Goal: Task Accomplishment & Management: Complete application form

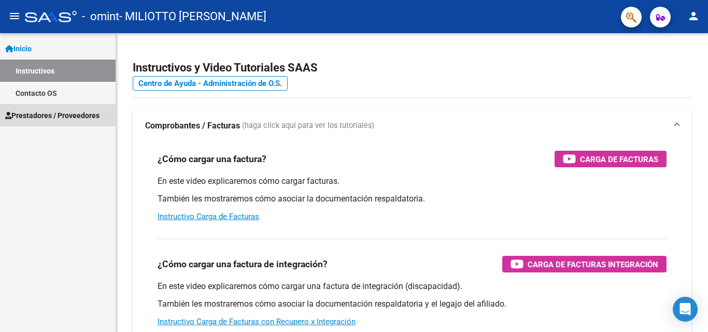
click at [35, 112] on span "Prestadores / Proveedores" at bounding box center [52, 115] width 94 height 11
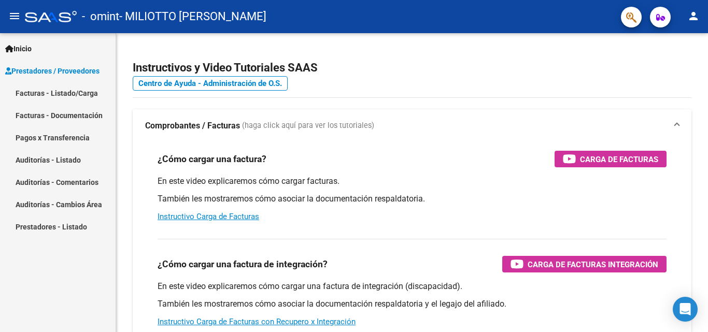
click at [49, 91] on link "Facturas - Listado/Carga" at bounding box center [58, 93] width 116 height 22
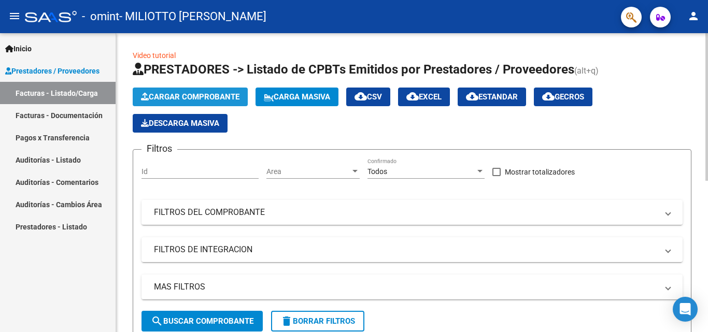
click at [228, 98] on span "Cargar Comprobante" at bounding box center [190, 96] width 98 height 9
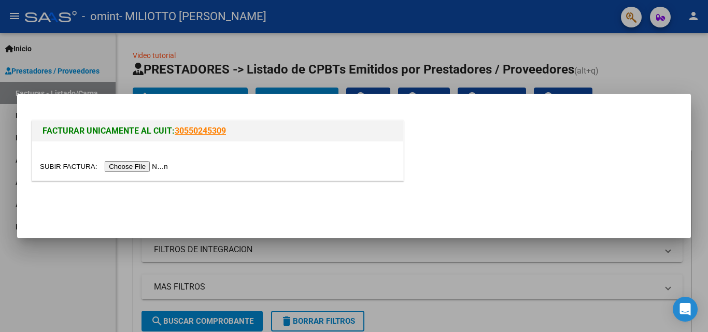
click at [163, 165] on input "file" at bounding box center [105, 166] width 131 height 11
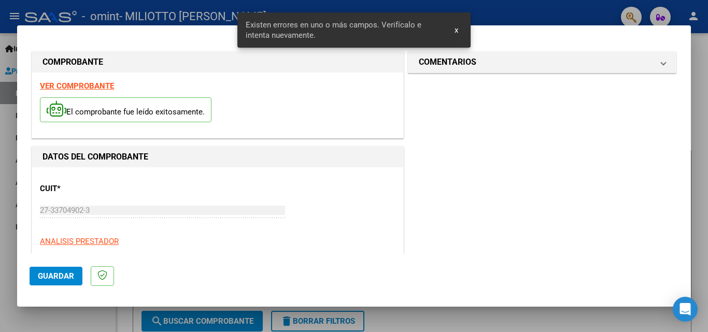
scroll to position [234, 0]
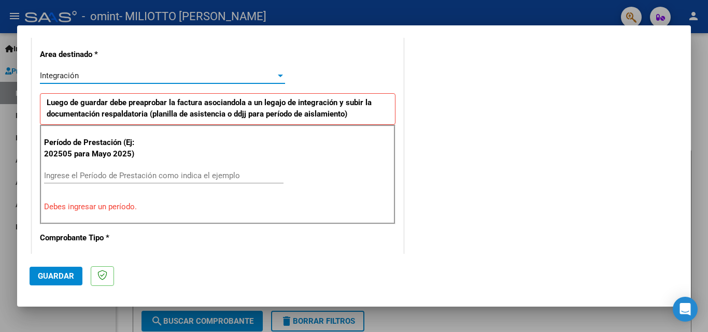
click at [262, 73] on div "Integración" at bounding box center [158, 75] width 236 height 9
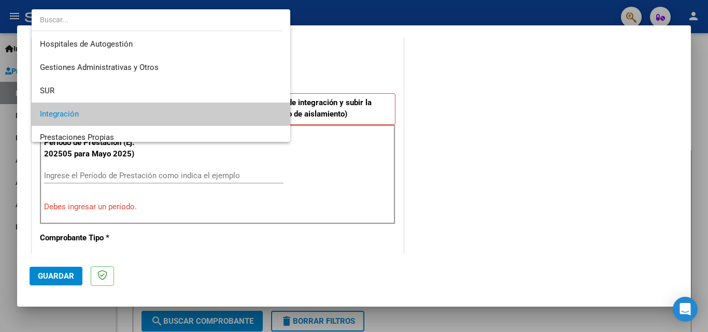
scroll to position [39, 0]
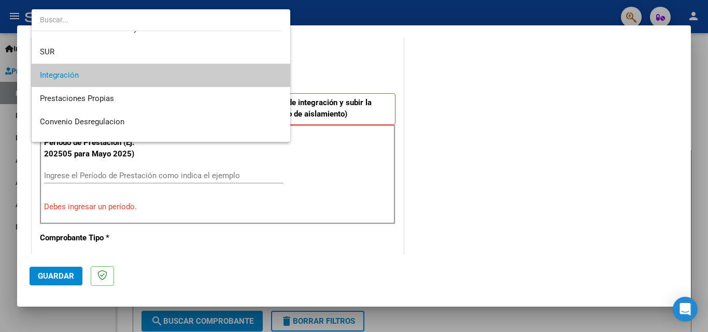
click at [259, 77] on span "Integración" at bounding box center [161, 75] width 242 height 23
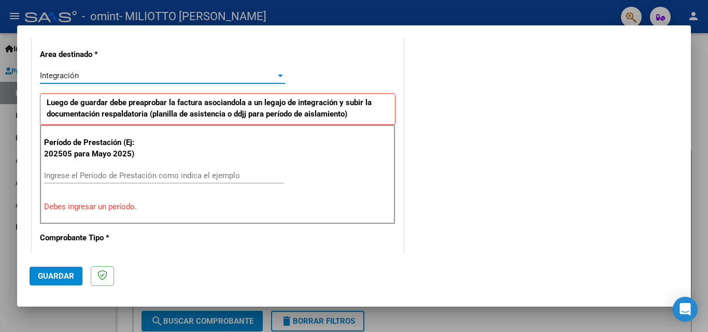
click at [208, 174] on input "Ingrese el Período de Prestación como indica el ejemplo" at bounding box center [163, 175] width 239 height 9
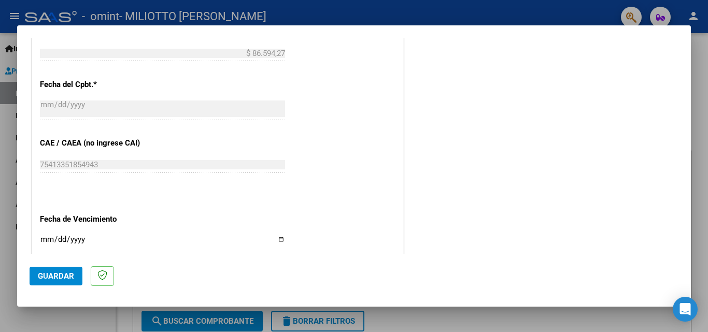
scroll to position [622, 0]
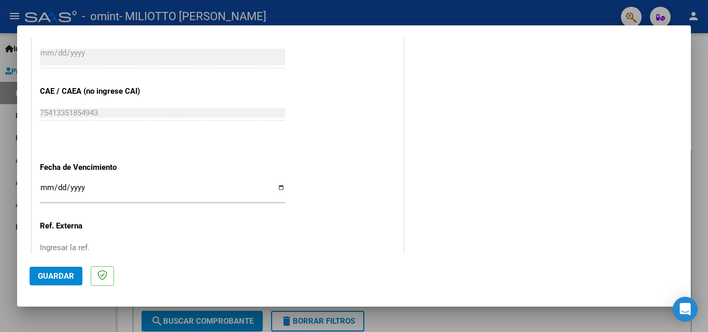
type input "202509"
click at [54, 271] on button "Guardar" at bounding box center [56, 276] width 53 height 19
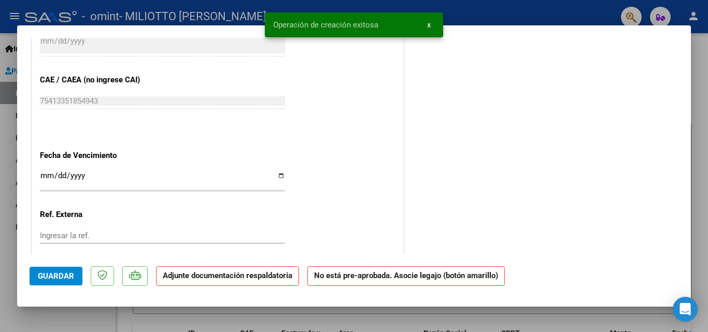
scroll to position [0, 0]
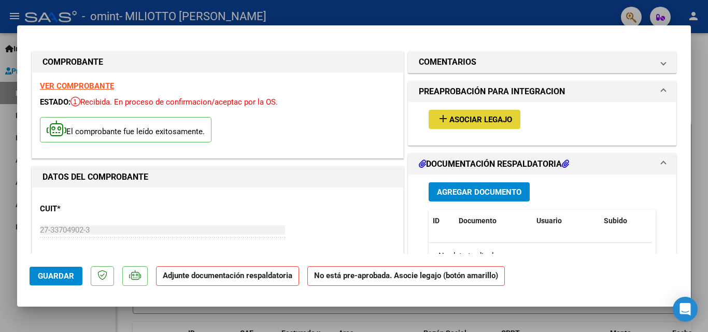
click at [459, 113] on button "add Asociar Legajo" at bounding box center [475, 119] width 92 height 19
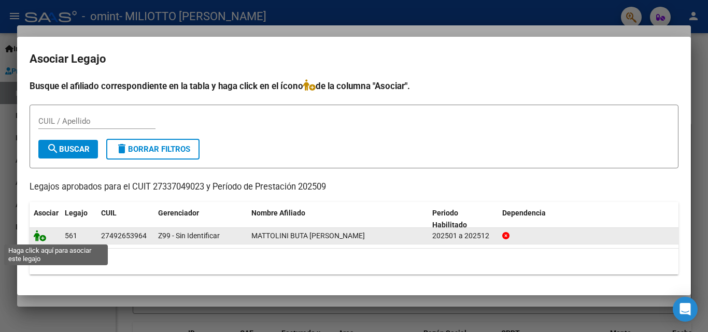
click at [40, 236] on icon at bounding box center [40, 235] width 12 height 11
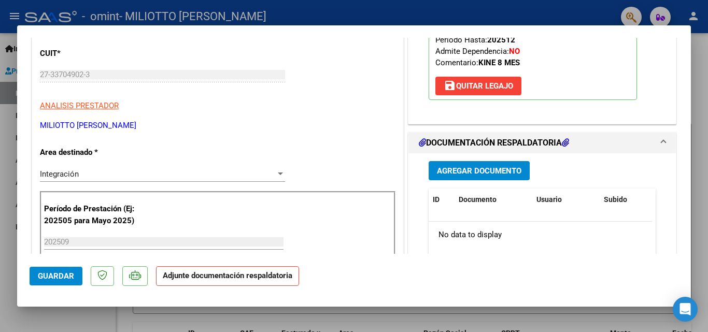
scroll to position [207, 0]
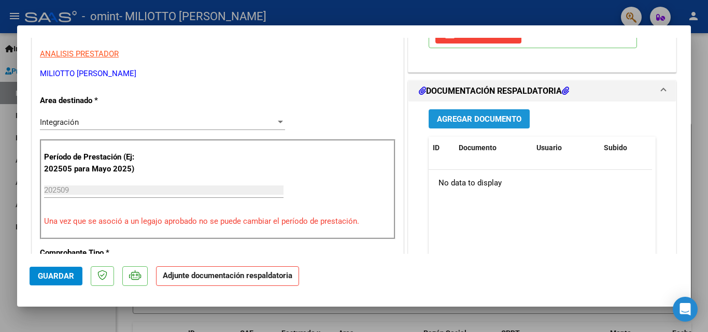
click at [477, 121] on span "Agregar Documento" at bounding box center [479, 119] width 84 height 9
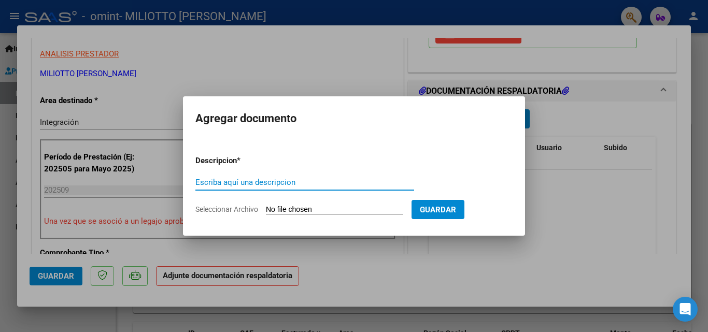
click at [296, 181] on input "Escriba aquí una descripcion" at bounding box center [304, 182] width 219 height 9
type input "PLANILLA ASISTENCIA SEPTIEMBRE 2025"
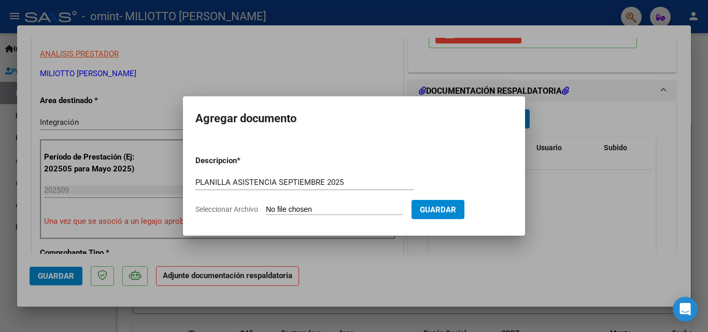
click at [353, 208] on input "Seleccionar Archivo" at bounding box center [334, 210] width 137 height 10
type input "C:\fakepath\planilla asistencia mattolini SEP .pdf"
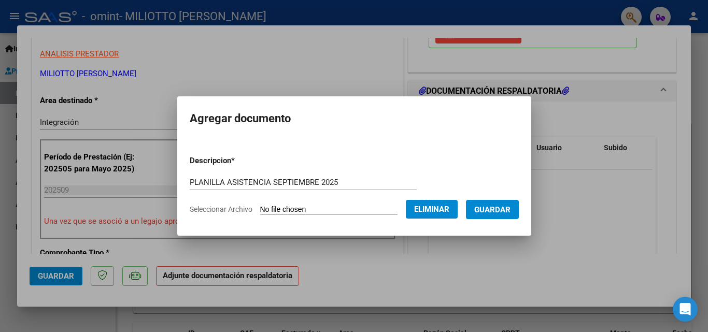
click at [504, 209] on span "Guardar" at bounding box center [492, 209] width 36 height 9
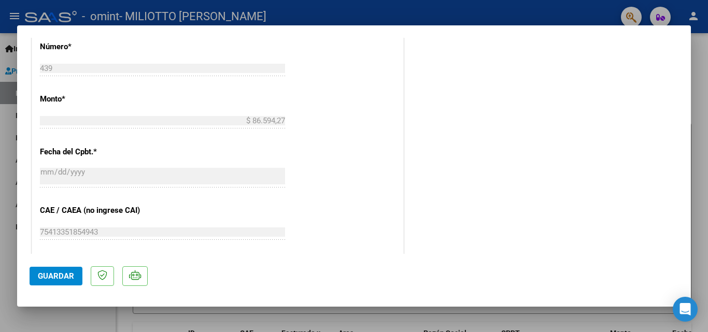
scroll to position [674, 0]
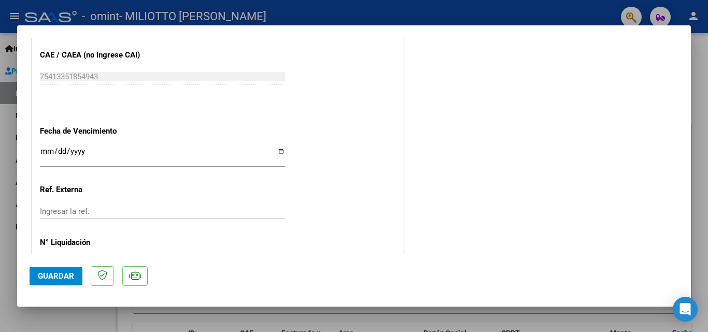
click at [40, 277] on span "Guardar" at bounding box center [56, 276] width 36 height 9
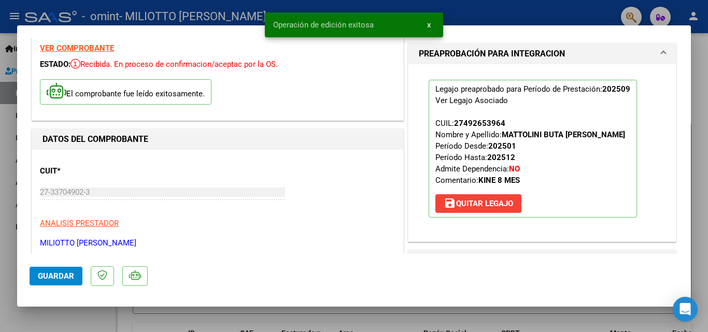
scroll to position [0, 0]
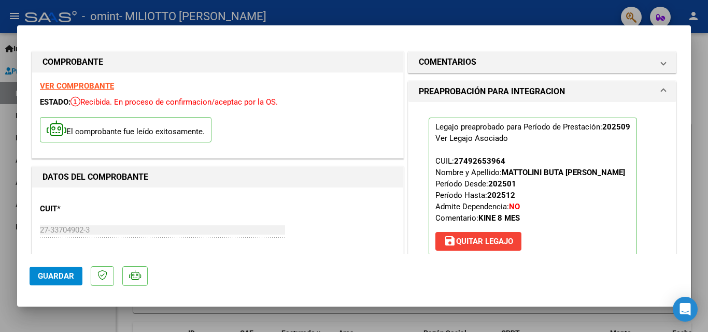
click at [340, 10] on div at bounding box center [354, 166] width 708 height 332
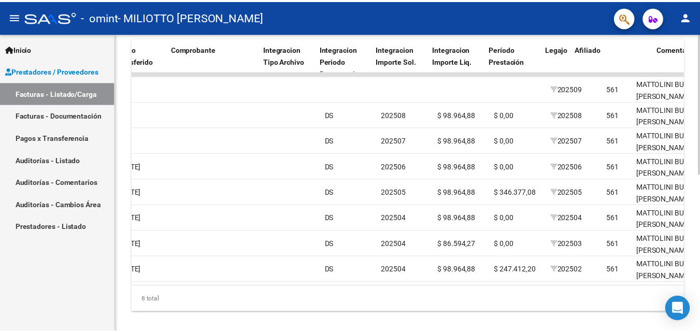
scroll to position [0, 989]
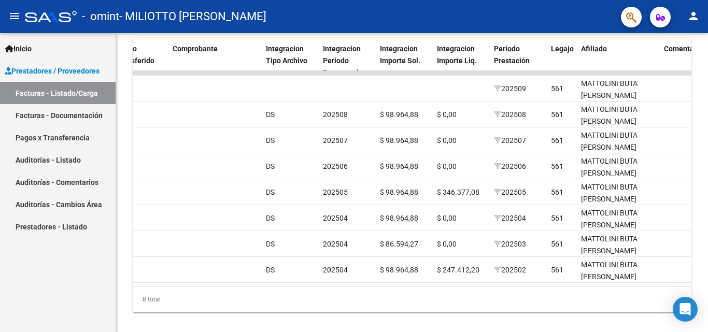
click at [698, 16] on mat-icon "person" at bounding box center [693, 16] width 12 height 12
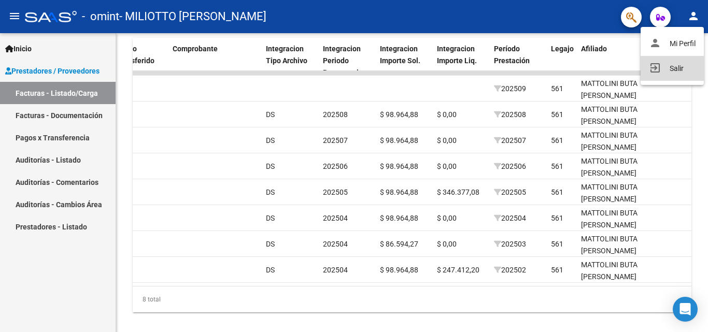
click at [665, 65] on button "exit_to_app Salir" at bounding box center [672, 68] width 63 height 25
